Goal: Check status: Check status

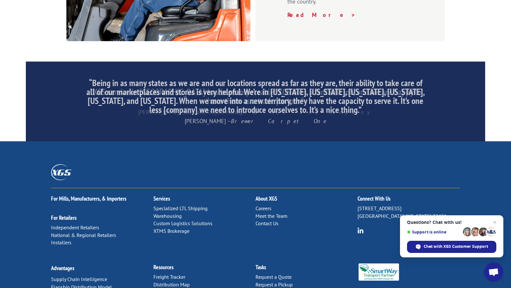
scroll to position [974, 0]
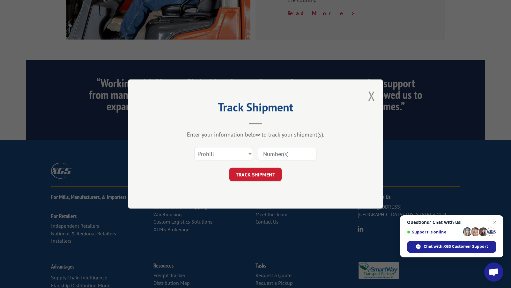
click at [264, 151] on input at bounding box center [286, 153] width 59 height 13
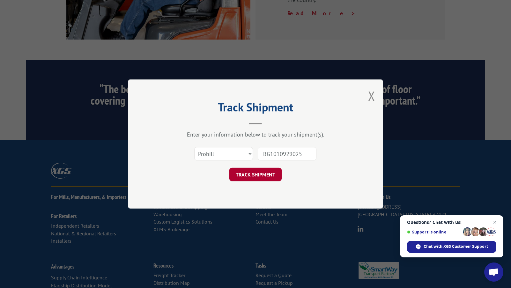
type input "BG1010929025"
click at [253, 178] on button "TRACK SHIPMENT" at bounding box center [255, 174] width 52 height 13
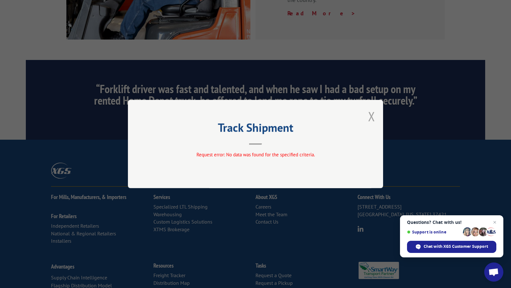
click at [371, 116] on button "Close modal" at bounding box center [371, 116] width 7 height 17
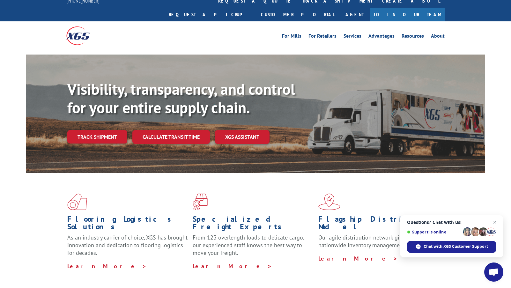
scroll to position [0, 0]
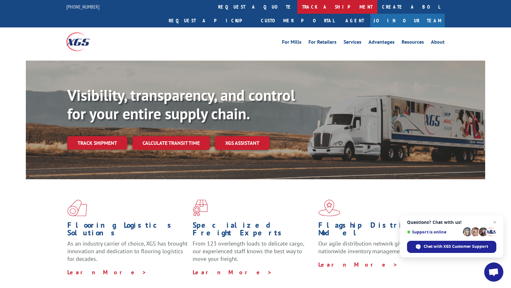
click at [297, 10] on link "track a shipment" at bounding box center [337, 7] width 80 height 14
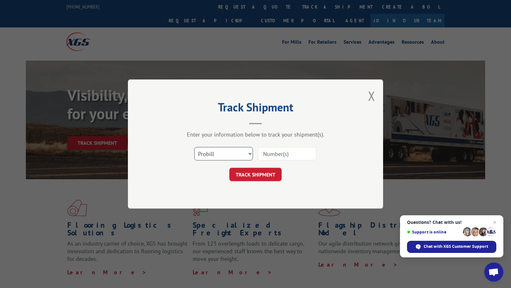
click at [215, 156] on select "Select category... Probill BOL PO" at bounding box center [223, 153] width 59 height 13
select select "bol"
click at [194, 147] on select "Select category... Probill BOL PO" at bounding box center [223, 153] width 59 height 13
drag, startPoint x: 272, startPoint y: 154, endPoint x: 270, endPoint y: 149, distance: 5.3
click at [272, 154] on input at bounding box center [286, 153] width 59 height 13
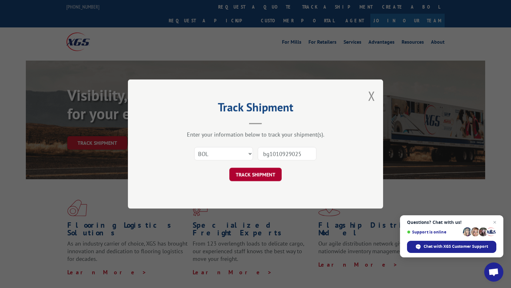
type input "bg1010929025"
click at [260, 177] on button "TRACK SHIPMENT" at bounding box center [255, 174] width 52 height 13
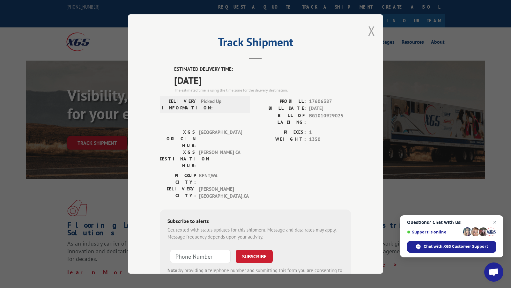
click at [368, 31] on button "Close modal" at bounding box center [371, 30] width 7 height 17
